Goal: Register for event/course

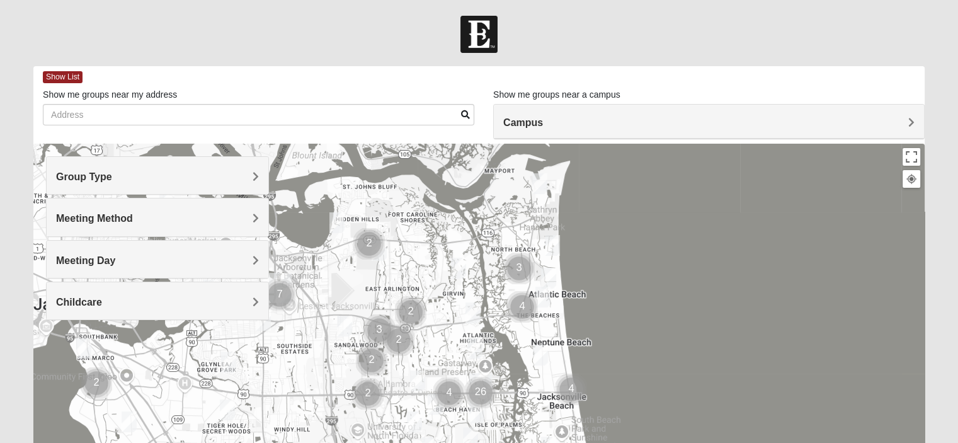
click at [262, 169] on div "Group Type" at bounding box center [158, 175] width 222 height 37
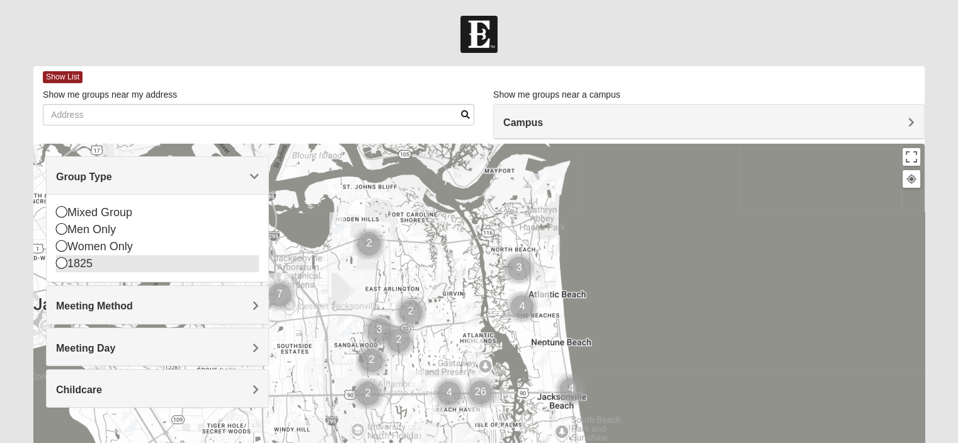
click at [141, 263] on div "1825" at bounding box center [157, 263] width 203 height 17
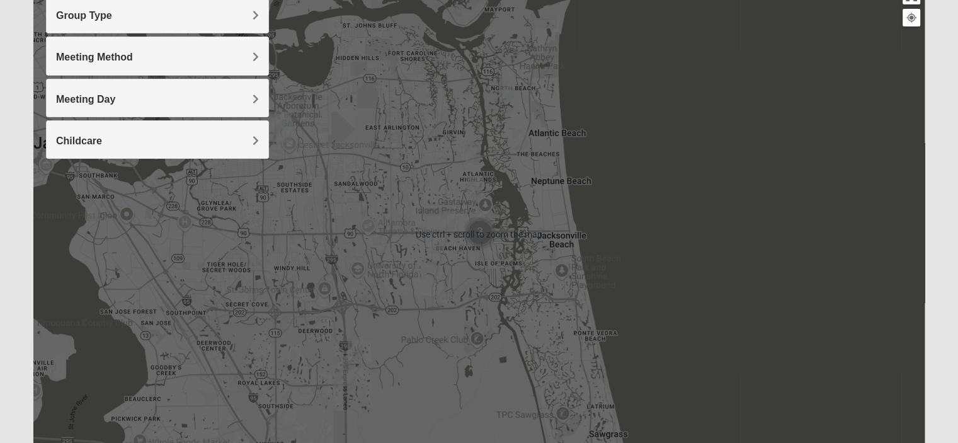
scroll to position [189, 0]
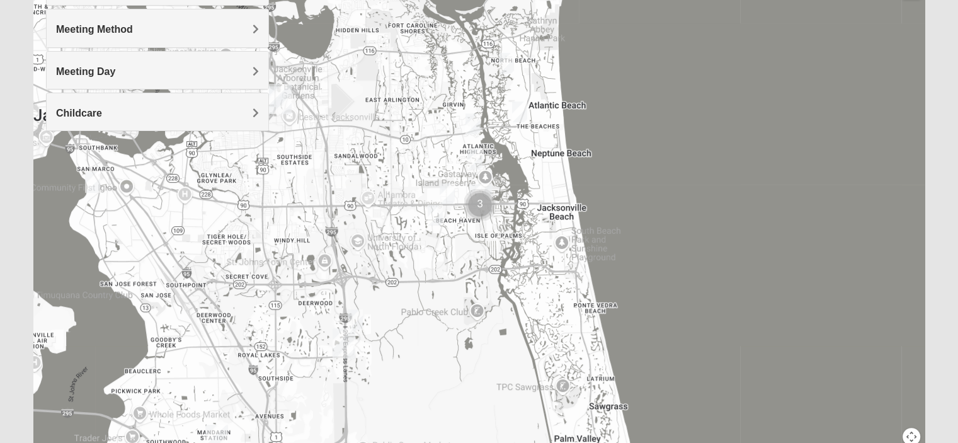
click at [93, 178] on img "1825 Mixed Chamberlian/Hicks 32207" at bounding box center [92, 182] width 25 height 31
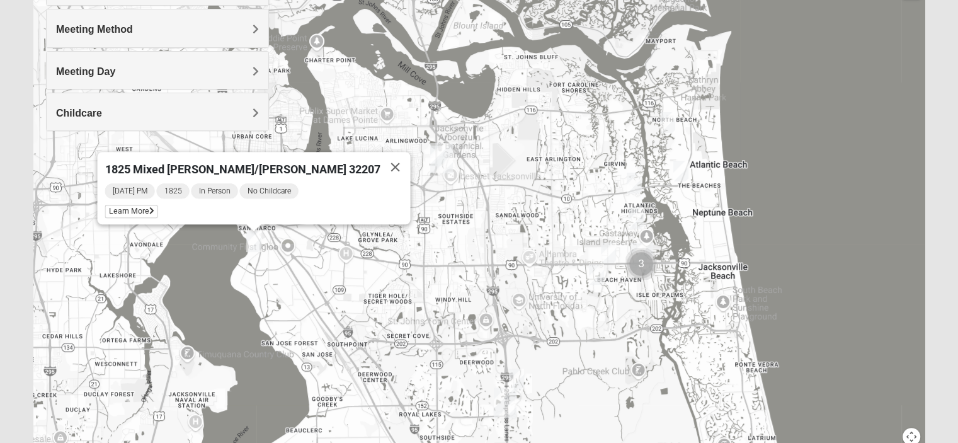
drag, startPoint x: 301, startPoint y: 198, endPoint x: 366, endPoint y: 257, distance: 87.4
click at [366, 257] on div "1825 Mixed [PERSON_NAME]/[PERSON_NAME] 32207 [DATE] PM 1825 In Person No Childc…" at bounding box center [478, 207] width 891 height 504
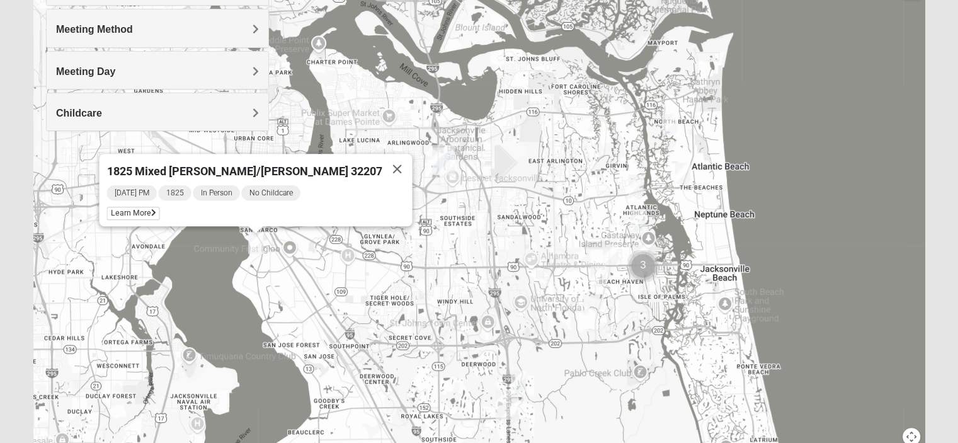
click at [516, 380] on img "1825 Mixed Logue 32256" at bounding box center [518, 380] width 25 height 31
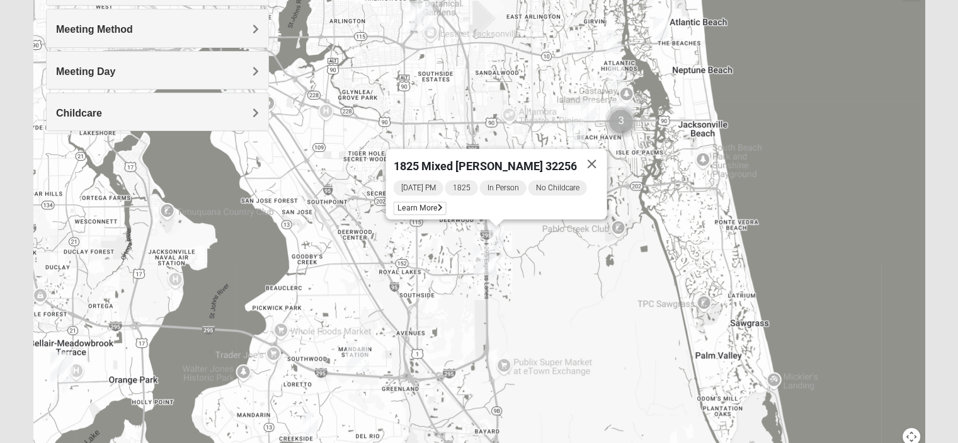
drag, startPoint x: 717, startPoint y: 330, endPoint x: 693, endPoint y: 183, distance: 148.6
click at [693, 183] on div "1825 Mixed [PERSON_NAME] 32256 [DATE] PM 1825 In Person No Childcare Learn More" at bounding box center [478, 207] width 891 height 504
click at [596, 152] on button "Close" at bounding box center [591, 164] width 30 height 30
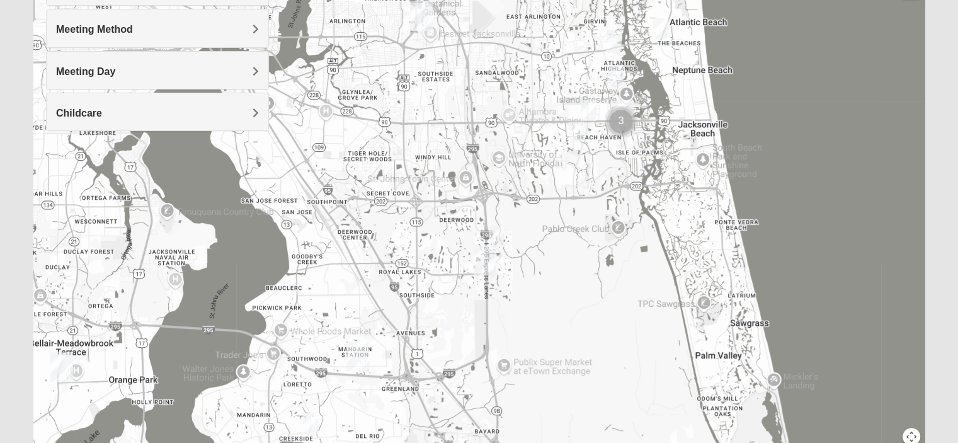
click at [310, 423] on img "1825 Mixed Lloyd 32223" at bounding box center [310, 422] width 25 height 31
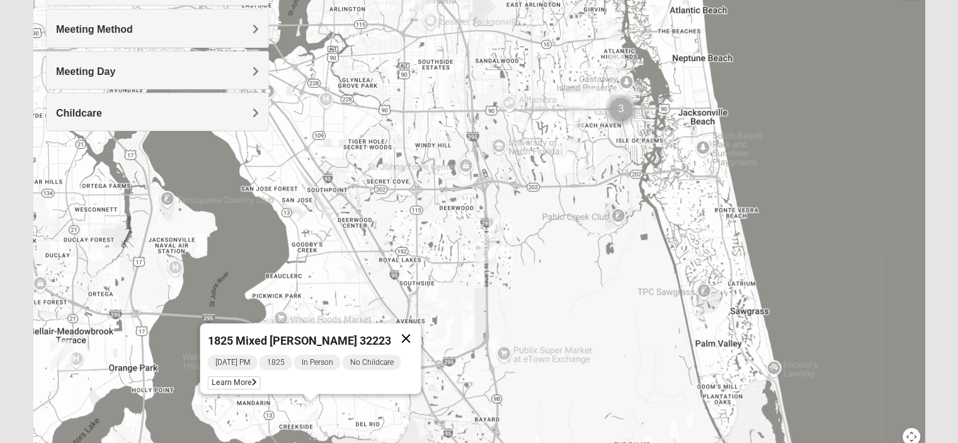
click at [400, 332] on button "Close" at bounding box center [405, 338] width 30 height 30
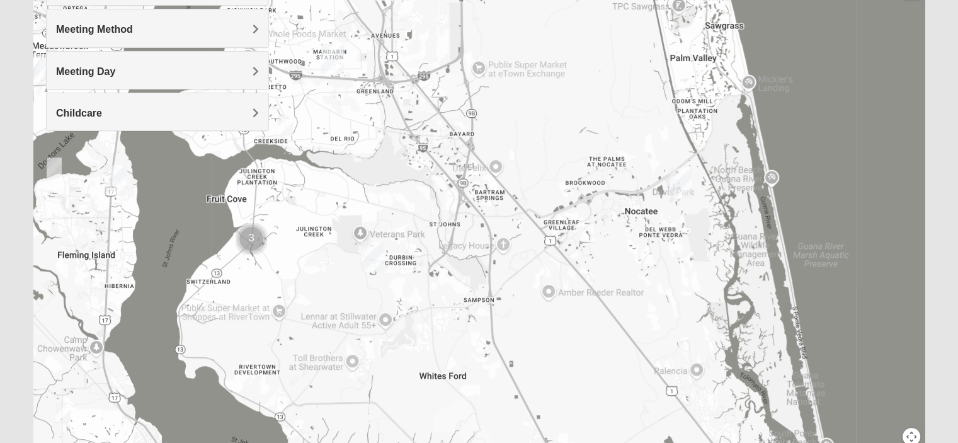
drag, startPoint x: 582, startPoint y: 249, endPoint x: 557, endPoint y: -41, distance: 290.7
click at [557, 0] on html "Log In Find A Group Error Show List Loading Groups" at bounding box center [479, 157] width 958 height 693
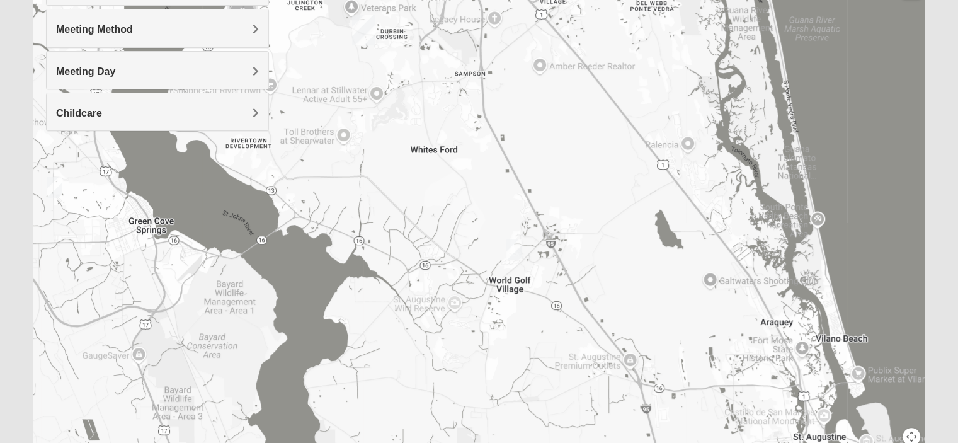
drag, startPoint x: 581, startPoint y: 272, endPoint x: 573, endPoint y: 42, distance: 230.0
click at [573, 42] on div at bounding box center [478, 207] width 891 height 504
click at [511, 247] on img "1825 Mixed Barfield 32092" at bounding box center [513, 249] width 25 height 31
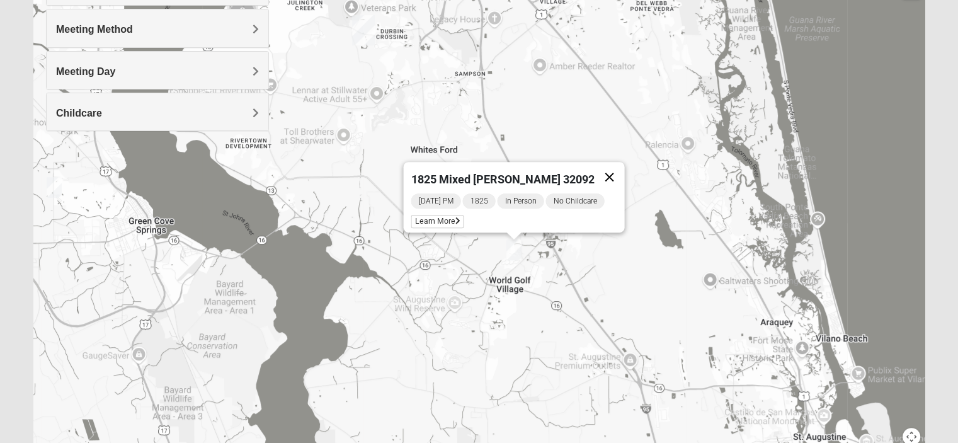
click at [612, 167] on button "Close" at bounding box center [609, 177] width 30 height 30
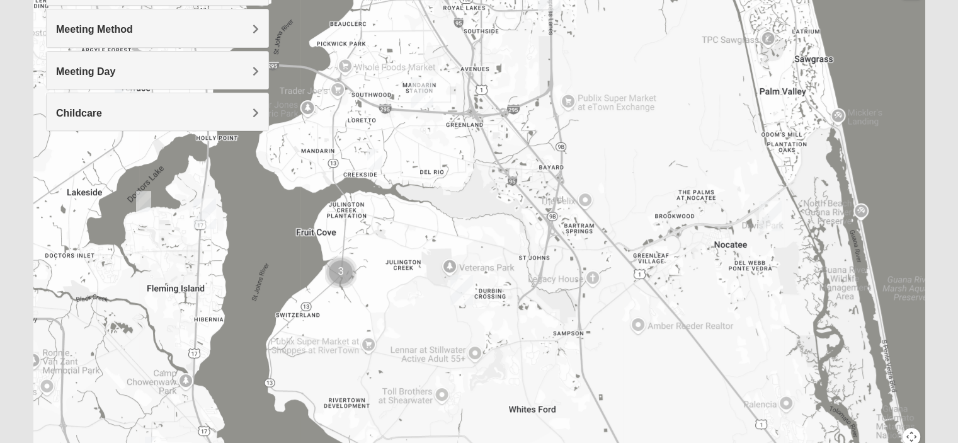
drag, startPoint x: 591, startPoint y: 105, endPoint x: 681, endPoint y: 383, distance: 291.9
click at [683, 392] on div at bounding box center [478, 207] width 891 height 504
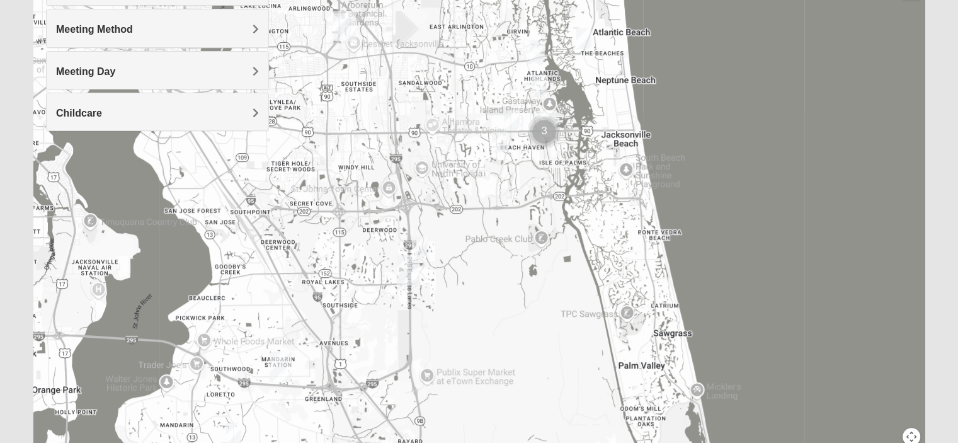
drag, startPoint x: 670, startPoint y: 202, endPoint x: 527, endPoint y: 467, distance: 301.2
click at [527, 442] on html "Log In Find A Group Error Show List Loading Groups" at bounding box center [479, 157] width 958 height 693
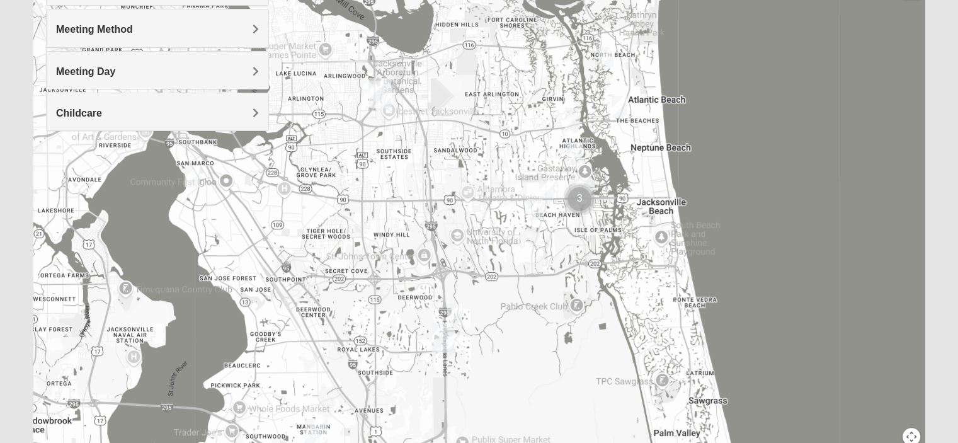
drag, startPoint x: 610, startPoint y: 212, endPoint x: 642, endPoint y: 216, distance: 33.0
click at [642, 216] on div at bounding box center [478, 207] width 891 height 504
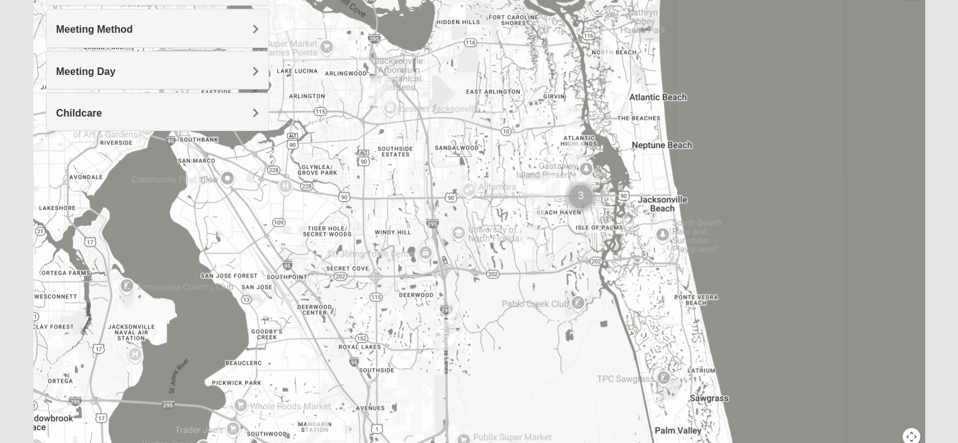
click at [531, 208] on img "1825 Mens Cason 32224" at bounding box center [535, 206] width 25 height 31
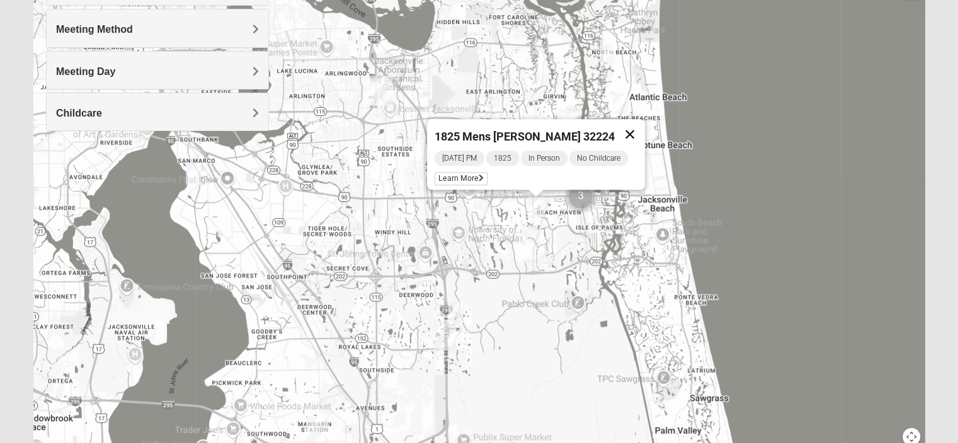
click at [620, 130] on button "Close" at bounding box center [630, 134] width 30 height 30
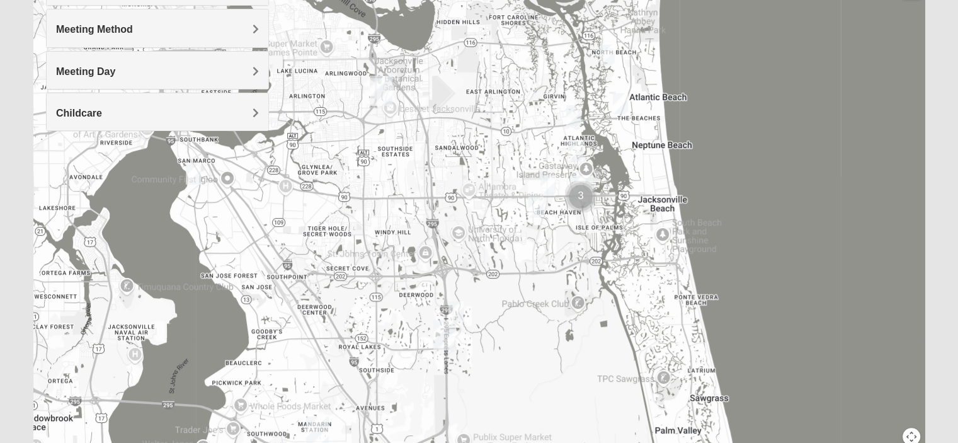
click at [550, 185] on img "1825 Womens Annis/Ferguson 32246" at bounding box center [547, 185] width 25 height 31
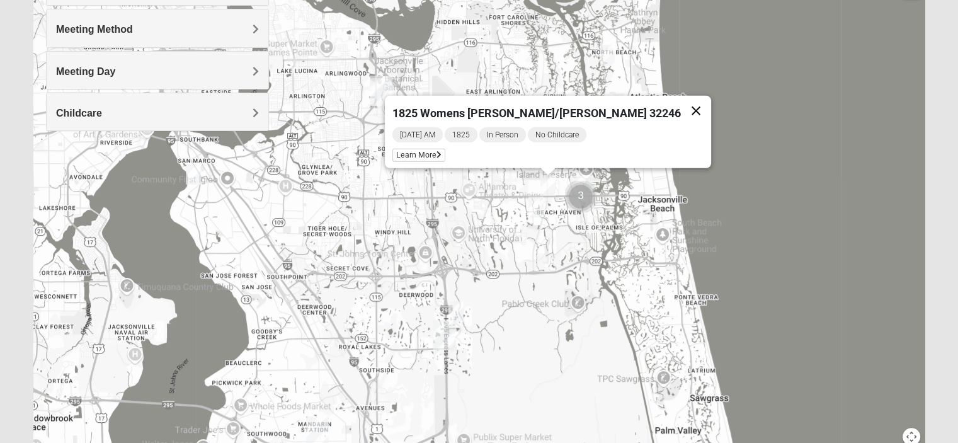
click at [681, 103] on button "Close" at bounding box center [696, 111] width 30 height 30
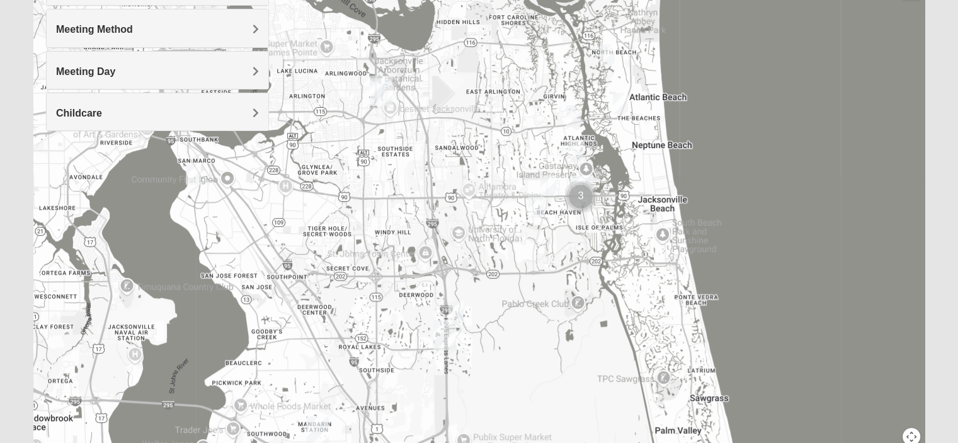
click at [577, 149] on img "1825 Womens Stewart 32224" at bounding box center [575, 150] width 25 height 31
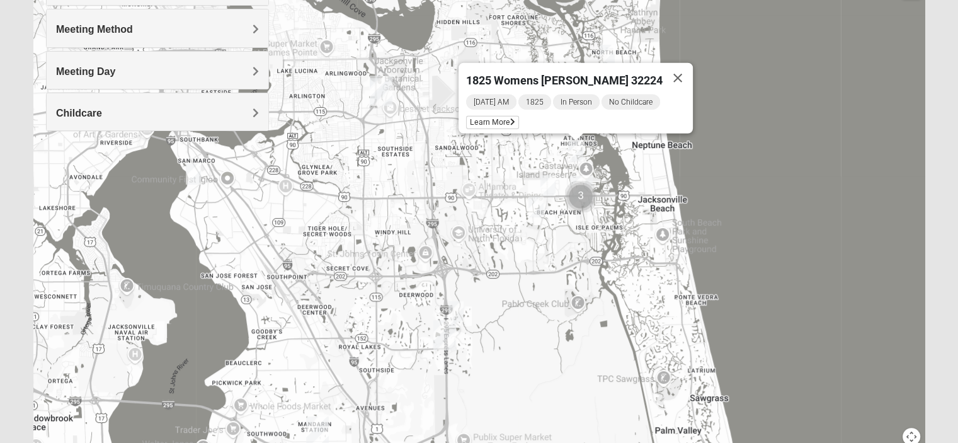
click at [667, 67] on button "Close" at bounding box center [677, 78] width 30 height 30
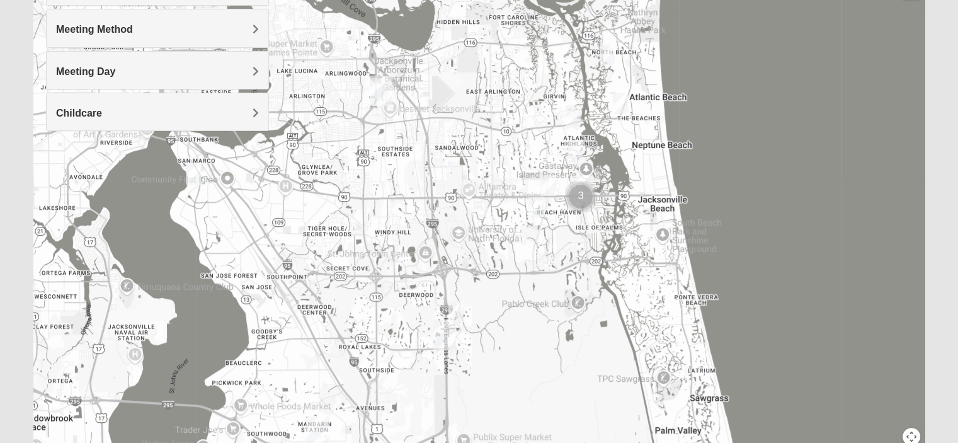
click at [572, 118] on img "1825 Womens Carkhuff 32224" at bounding box center [573, 115] width 25 height 31
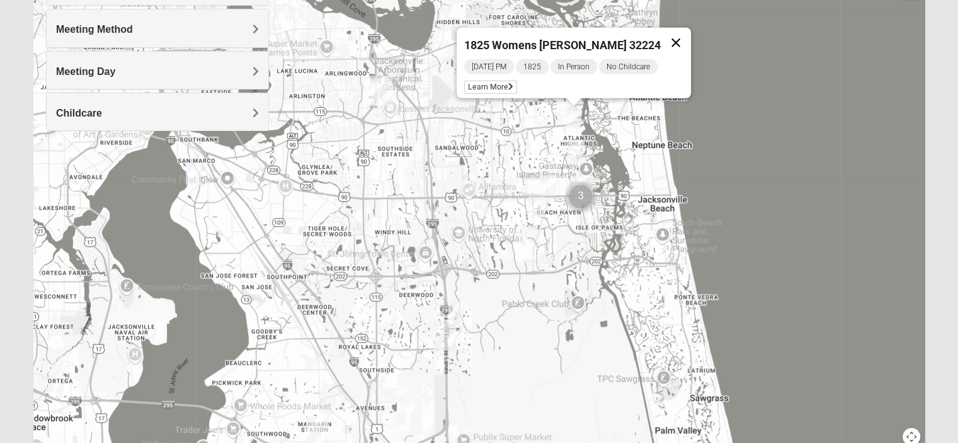
click at [662, 37] on button "Close" at bounding box center [676, 43] width 30 height 30
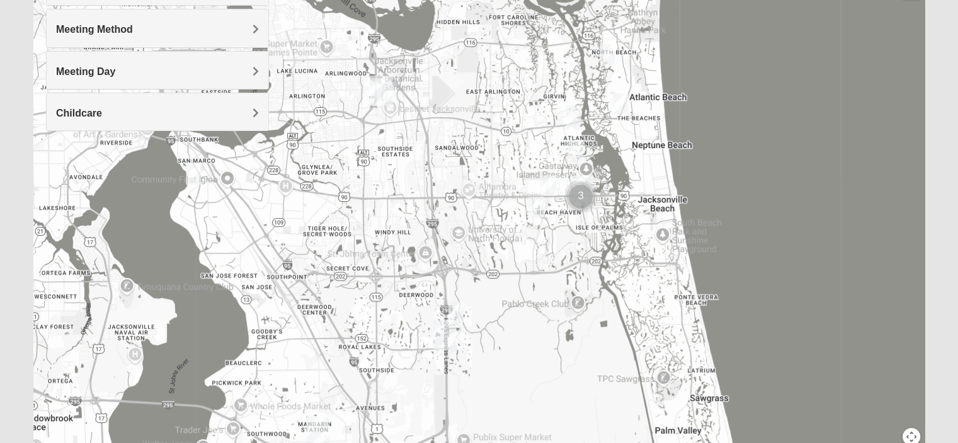
click at [629, 105] on img "1825 Mixed Arola 32233" at bounding box center [620, 103] width 25 height 31
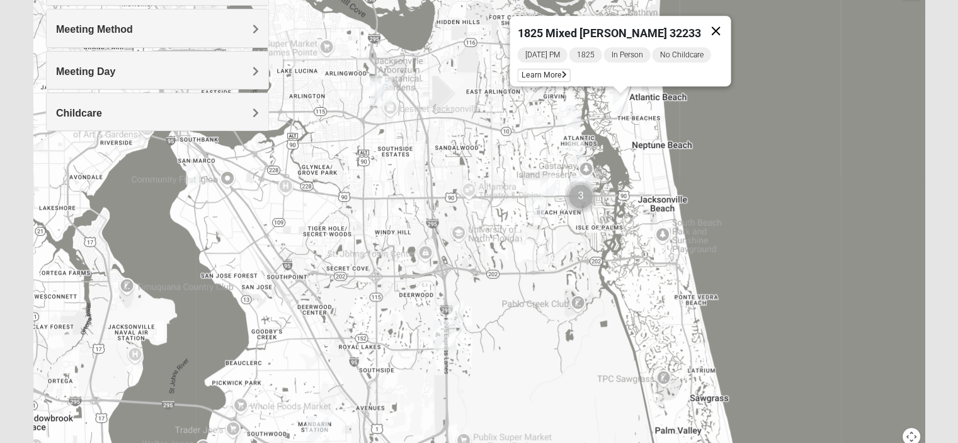
click at [714, 16] on button "Close" at bounding box center [715, 31] width 30 height 30
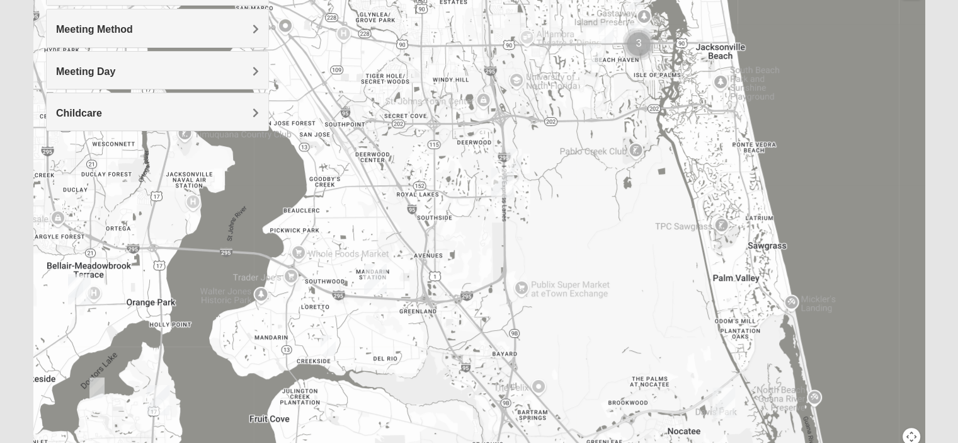
drag, startPoint x: 443, startPoint y: 232, endPoint x: 521, endPoint y: 115, distance: 140.8
click at [515, 72] on div at bounding box center [478, 207] width 891 height 504
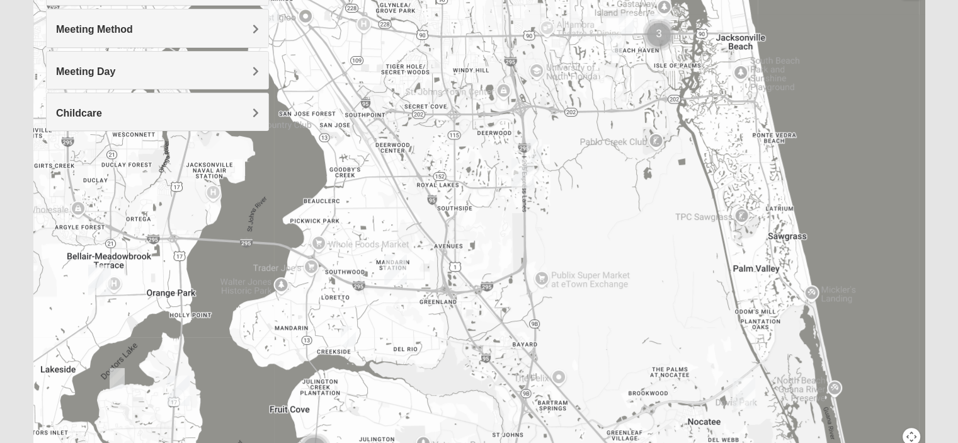
click at [531, 148] on img "1825 Mixed Logue 32256" at bounding box center [533, 149] width 25 height 31
click at [531, 145] on img "1825 Mixed Logue 32256" at bounding box center [533, 149] width 25 height 31
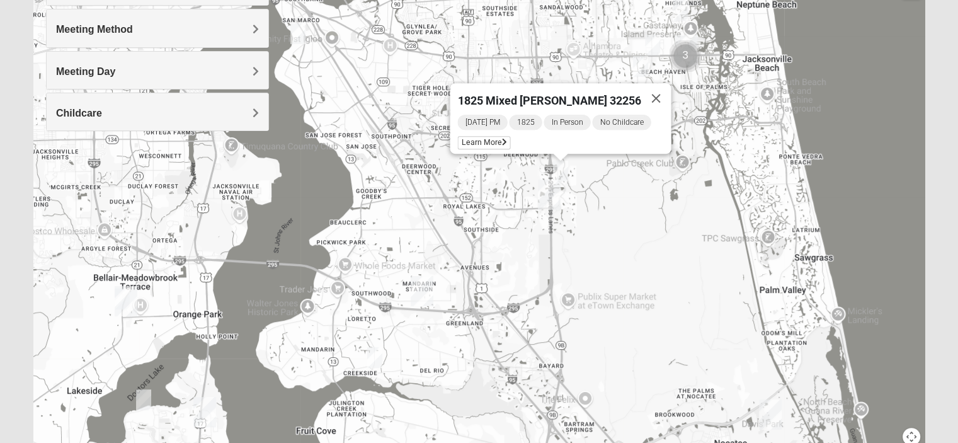
drag, startPoint x: 458, startPoint y: 162, endPoint x: 485, endPoint y: 185, distance: 36.2
click at [485, 185] on div "1825 Mixed [PERSON_NAME] 32256 [DATE] PM 1825 In Person No Childcare Learn More" at bounding box center [478, 207] width 891 height 504
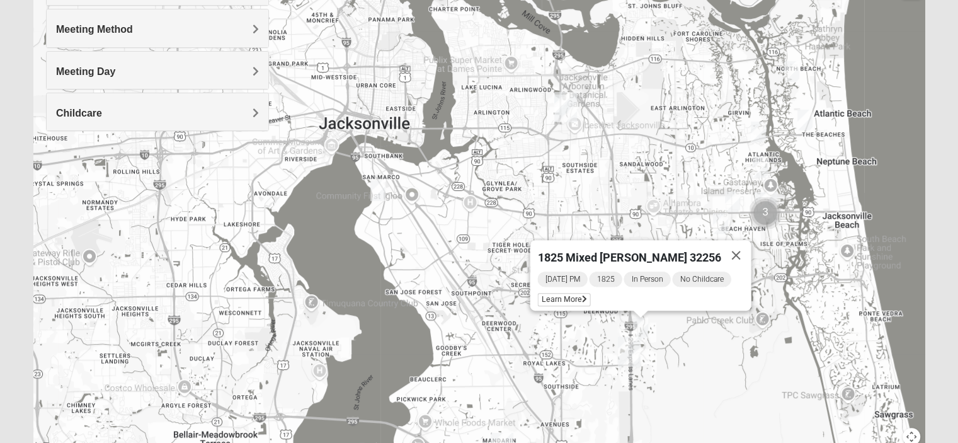
drag, startPoint x: 408, startPoint y: 138, endPoint x: 470, endPoint y: 274, distance: 149.6
click at [470, 274] on div "1825 Mixed [PERSON_NAME] 32256 [DATE] PM 1825 In Person No Childcare Learn More" at bounding box center [478, 207] width 891 height 504
click at [579, 293] on span "Learn More" at bounding box center [563, 299] width 53 height 13
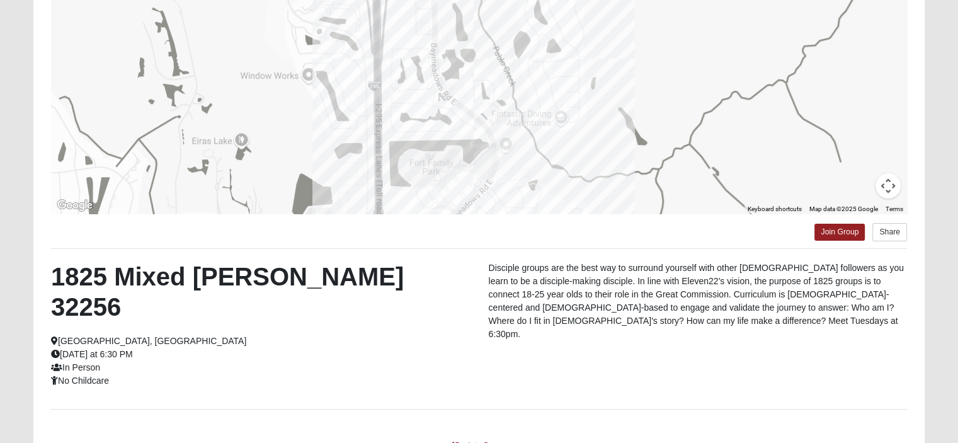
scroll to position [238, 0]
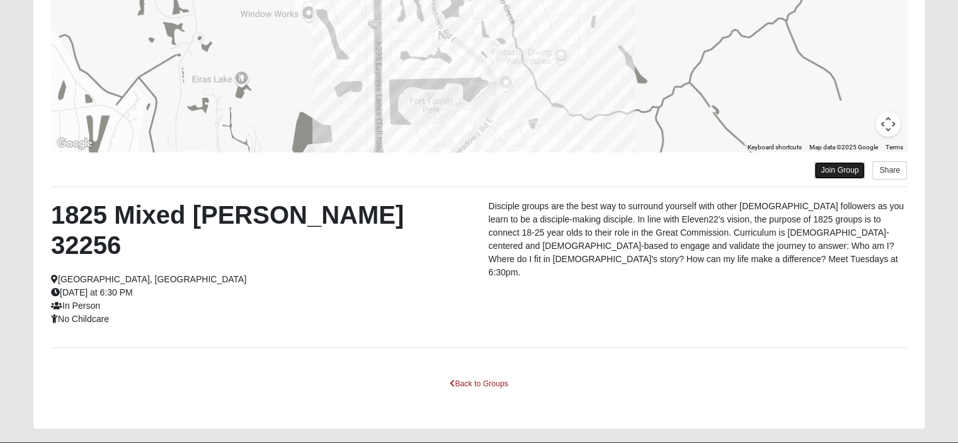
click at [830, 172] on link "Join Group" at bounding box center [839, 170] width 50 height 17
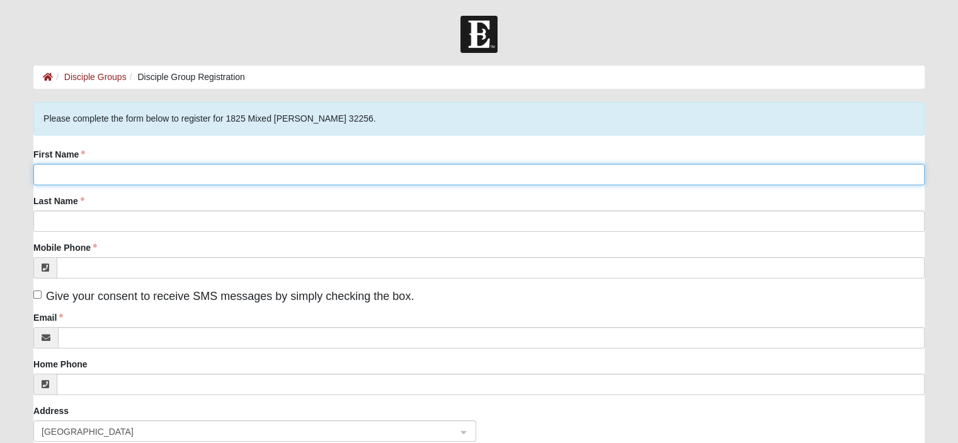
click at [323, 173] on input "First Name" at bounding box center [478, 174] width 891 height 21
type input "Macgregor"
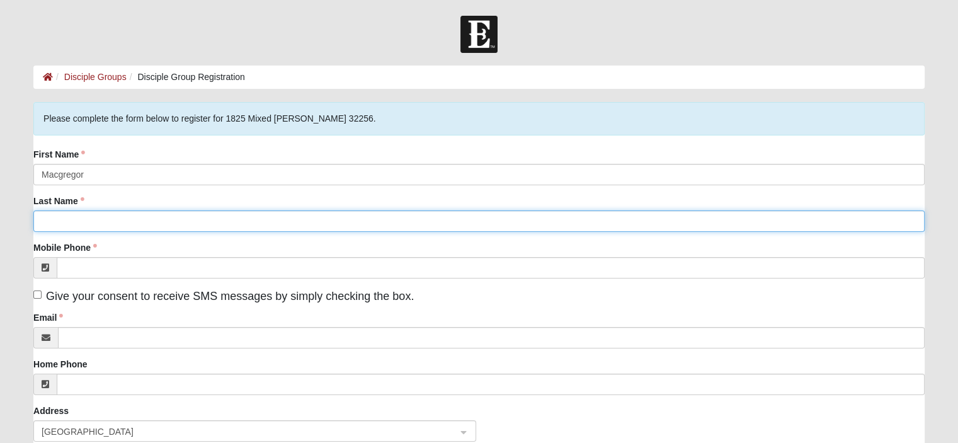
type input "[PERSON_NAME]"
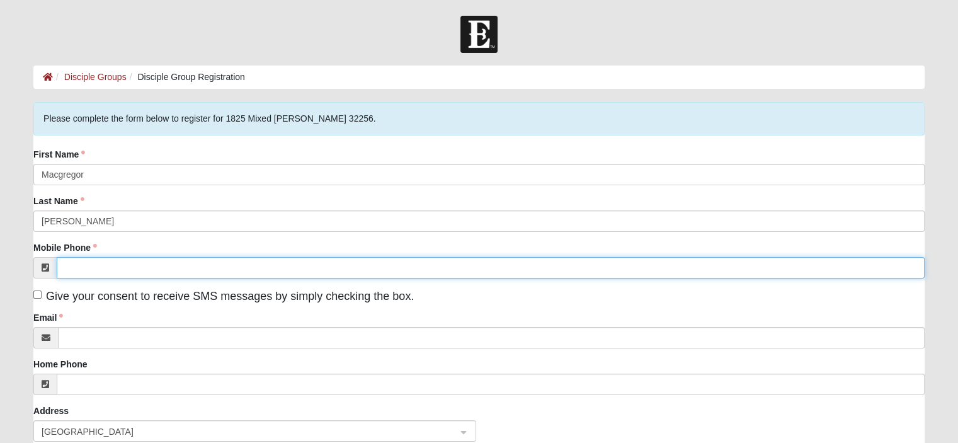
type input "[PHONE_NUMBER]"
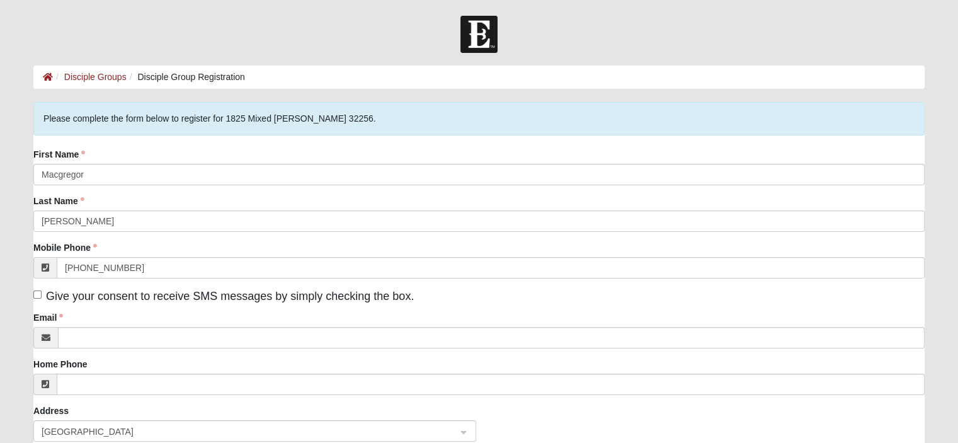
type input "[STREET_ADDRESS][PERSON_NAME]"
type input "[GEOGRAPHIC_DATA]"
type input "32217"
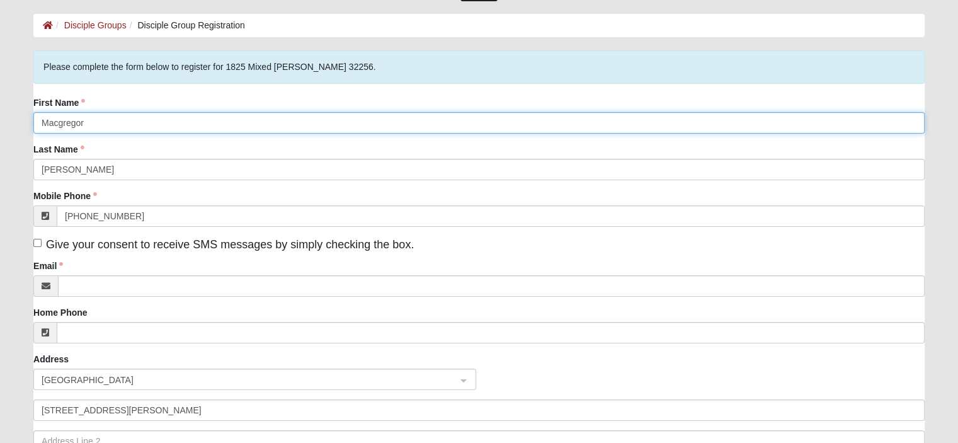
scroll to position [126, 0]
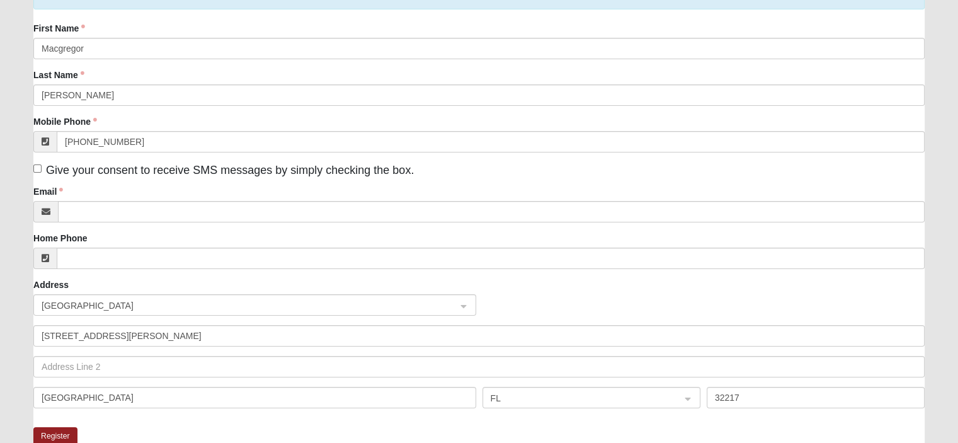
click at [145, 200] on div "Email" at bounding box center [478, 203] width 891 height 37
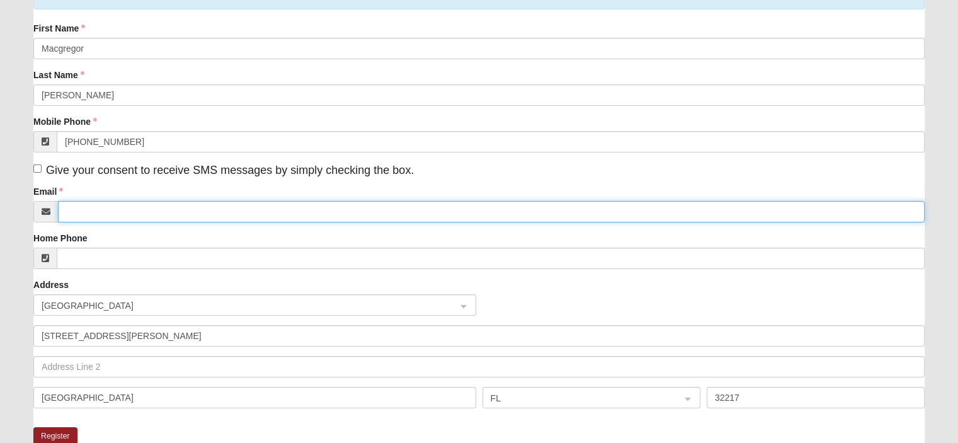
click at [144, 205] on input "Email" at bounding box center [491, 211] width 866 height 21
type input "macgregorlangston@gmail.com"
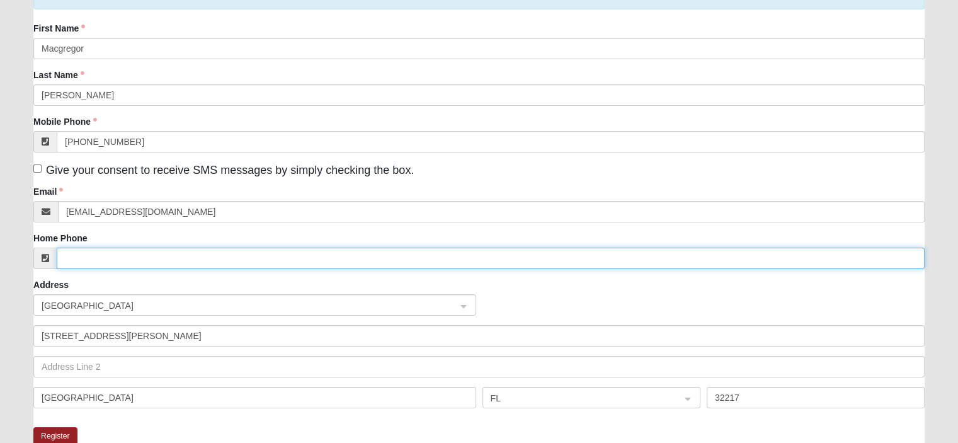
click at [133, 261] on input "Home Phone" at bounding box center [491, 257] width 868 height 21
type input "(904) 524-9112"
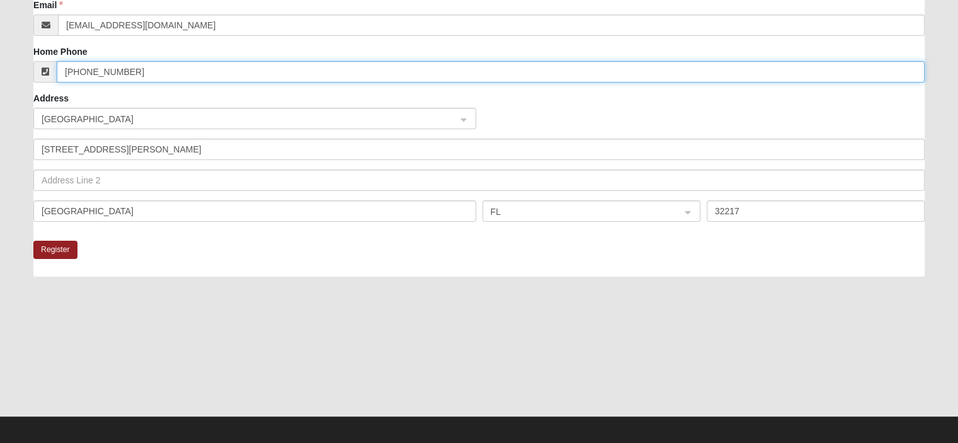
scroll to position [315, 0]
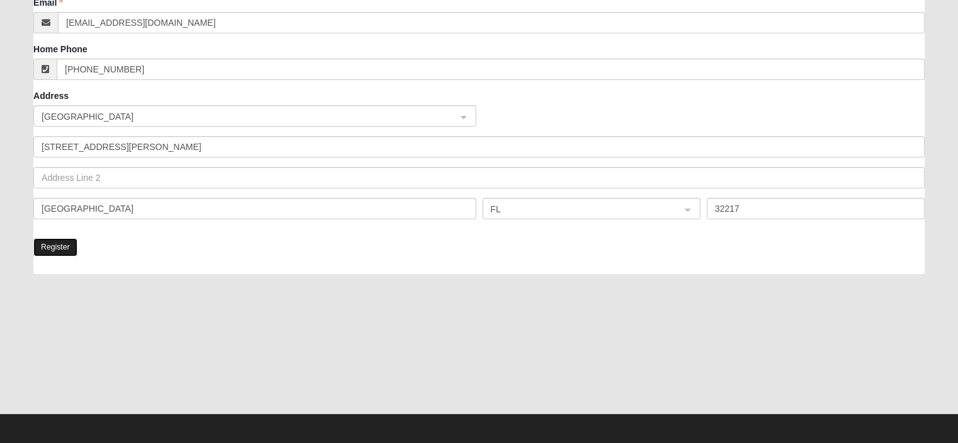
click at [72, 247] on button "Register" at bounding box center [55, 247] width 44 height 18
